Goal: Information Seeking & Learning: Learn about a topic

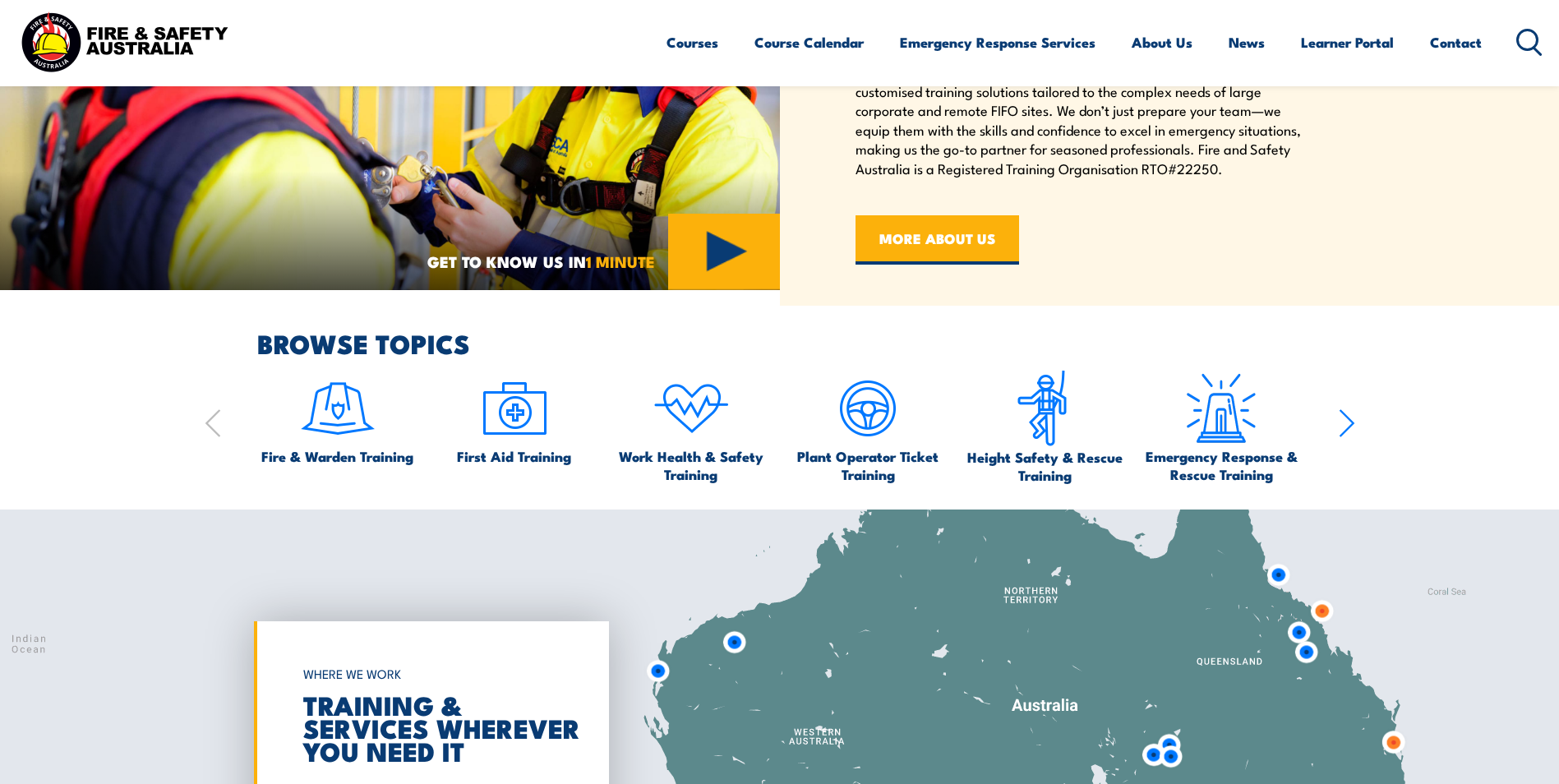
scroll to position [904, 0]
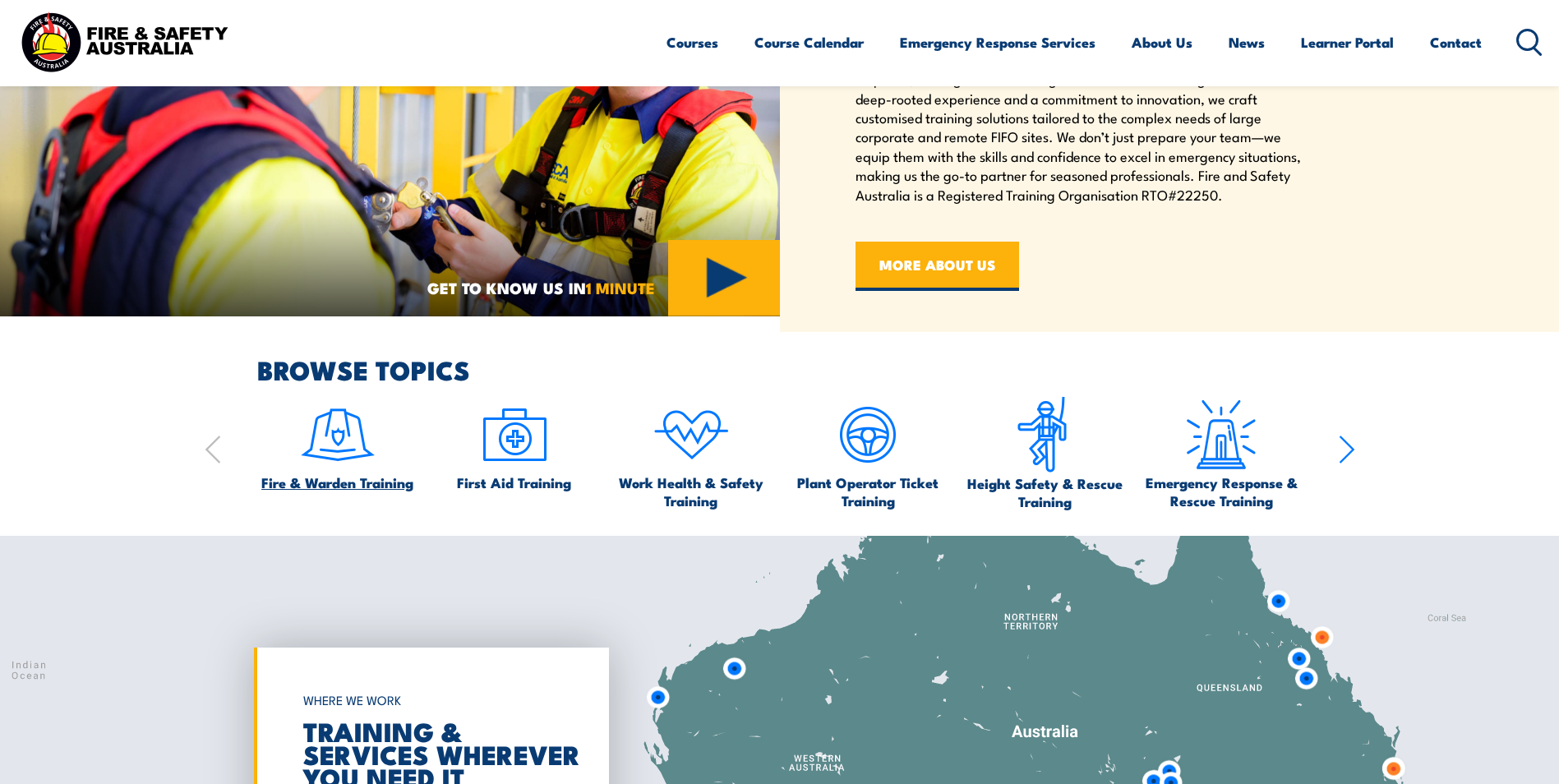
click at [338, 435] on img at bounding box center [338, 434] width 78 height 78
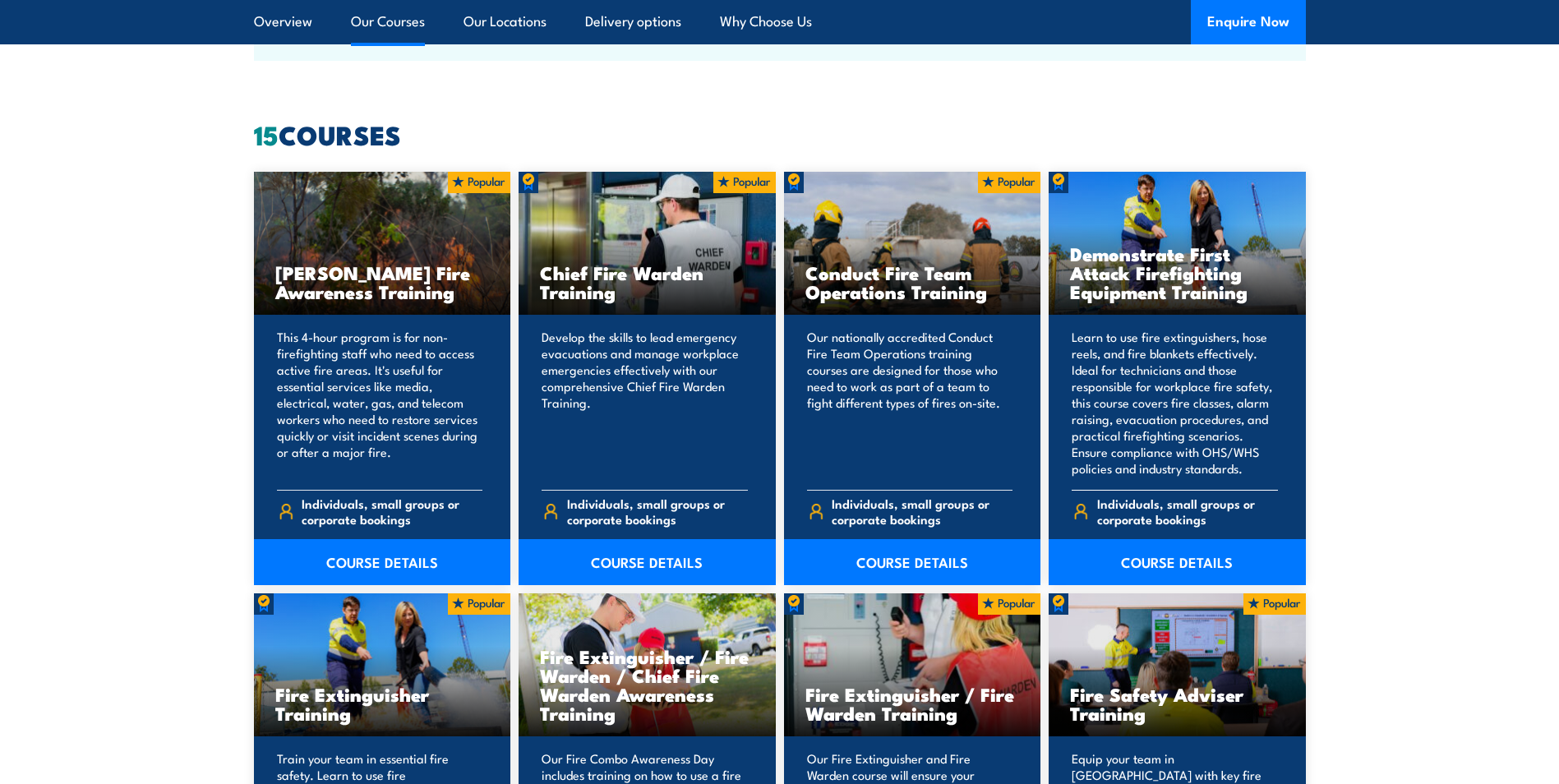
scroll to position [1232, 0]
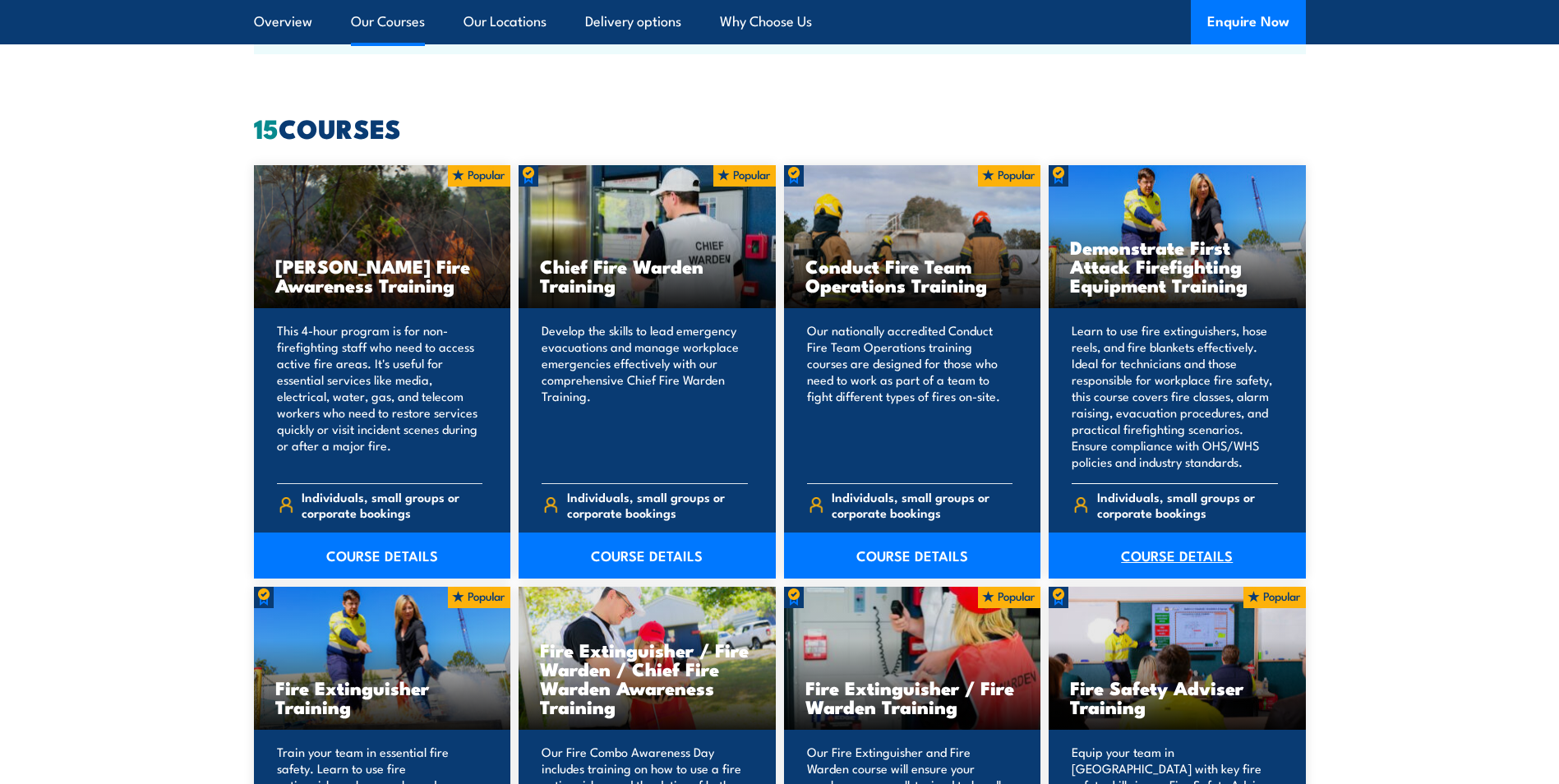
click at [1211, 550] on link "COURSE DETAILS" at bounding box center [1177, 555] width 257 height 46
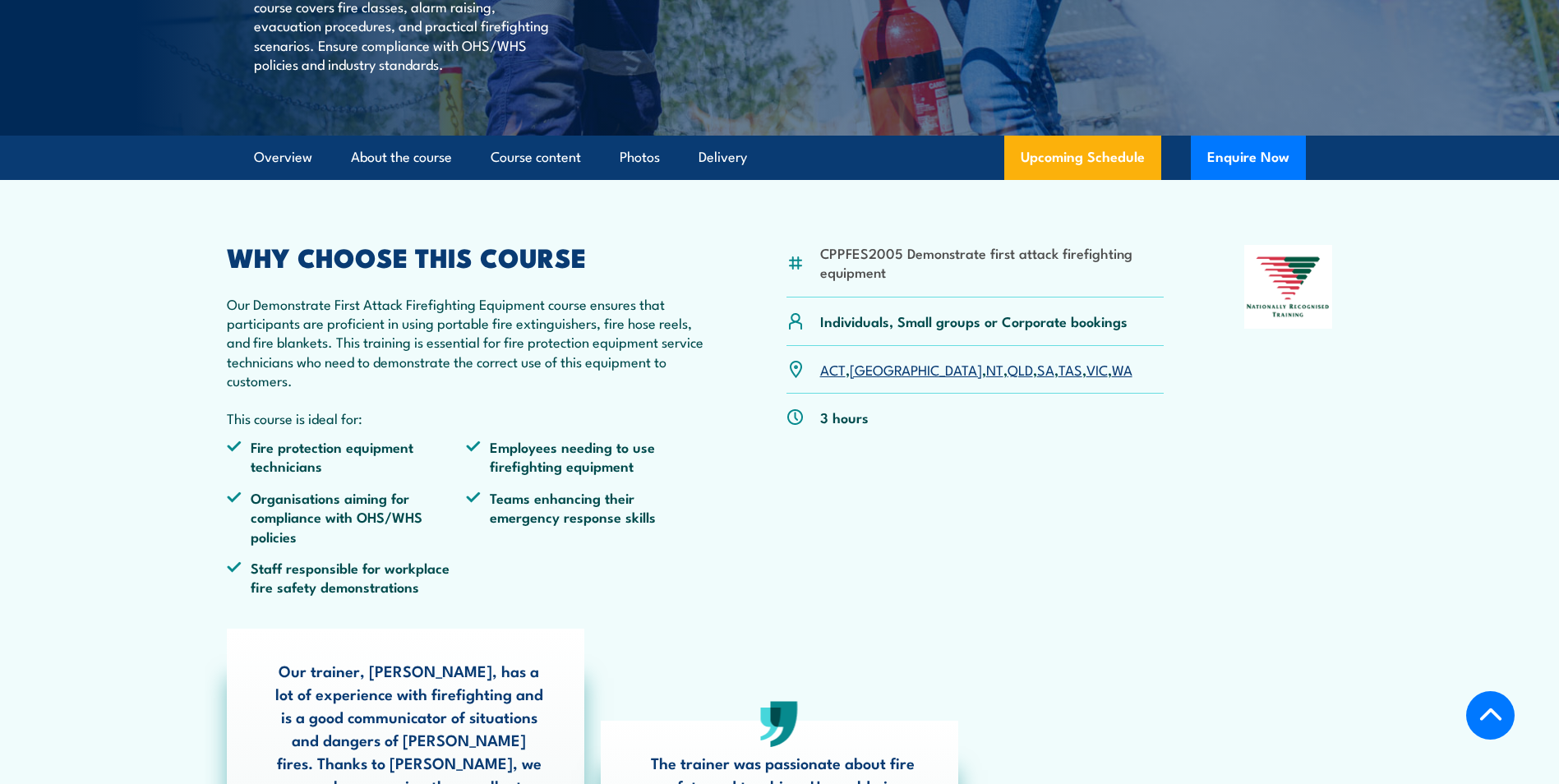
scroll to position [328, 0]
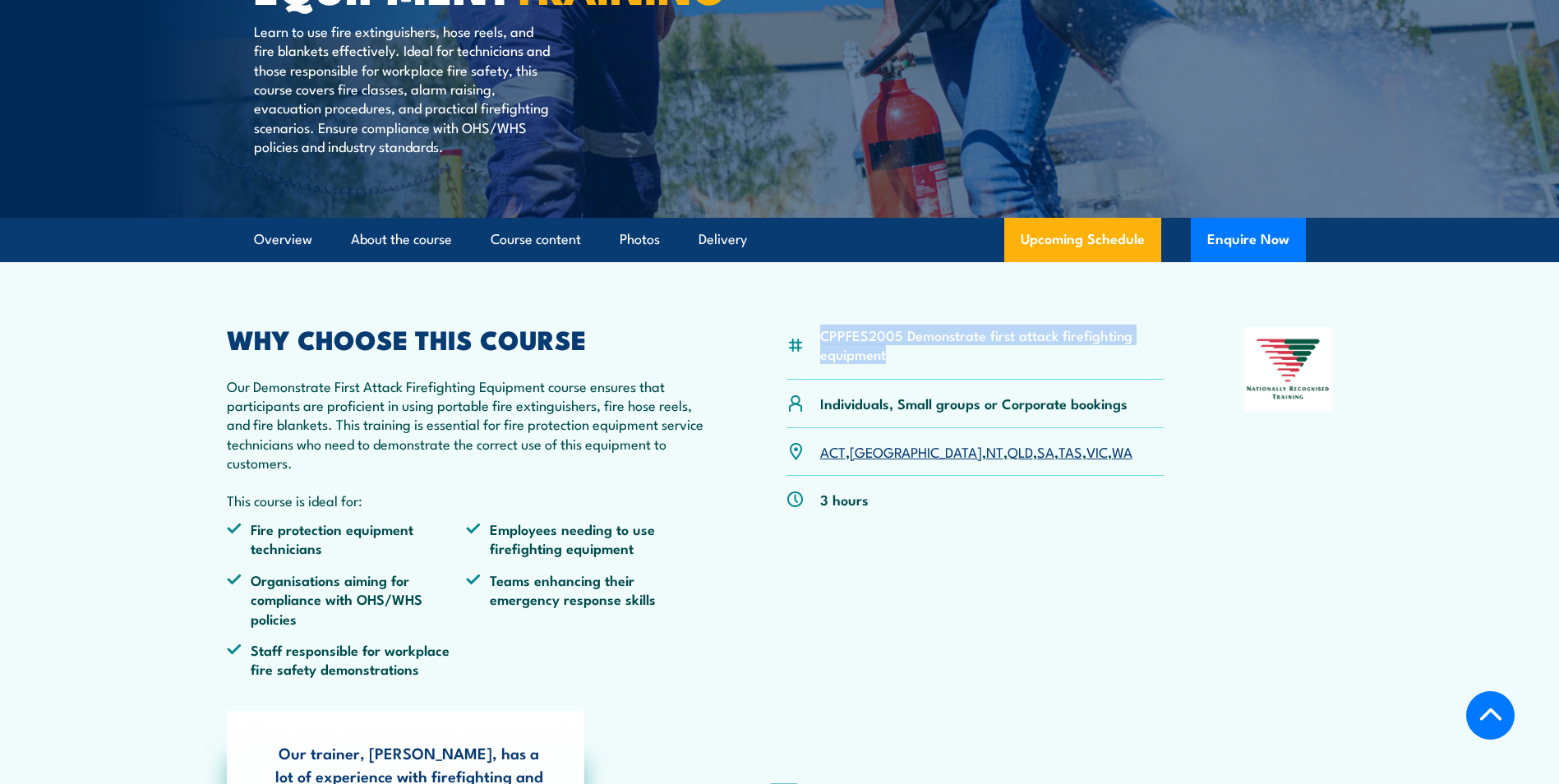
drag, startPoint x: 907, startPoint y: 395, endPoint x: 817, endPoint y: 379, distance: 91.4
click at [817, 379] on div "CPPFES2005 Demonstrate first attack firefighting equipment" at bounding box center [975, 354] width 378 height 53
copy li "CPPFES2005 Demonstrate first attack firefighting equipment"
